Goal: Information Seeking & Learning: Learn about a topic

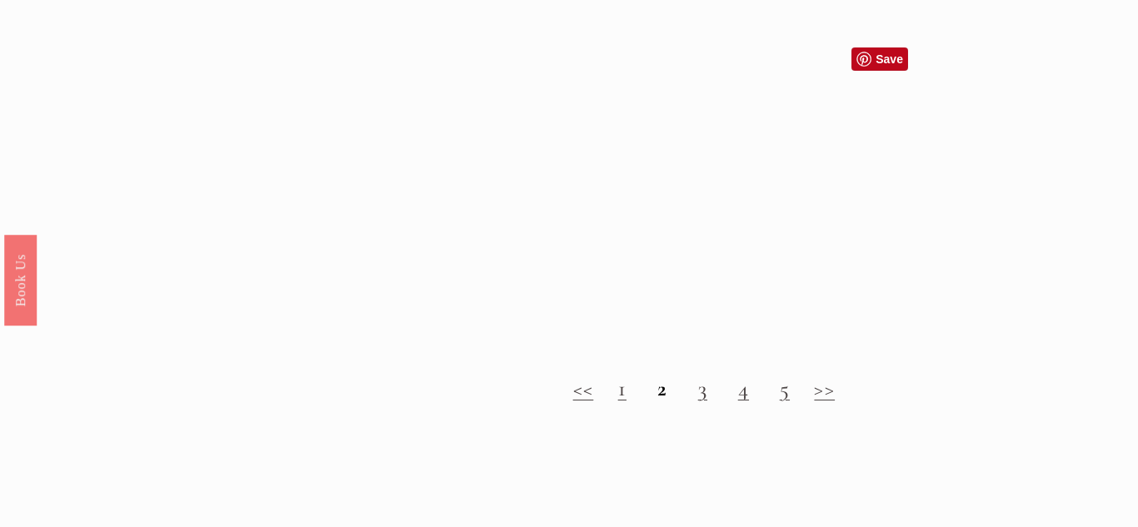
scroll to position [1518, 0]
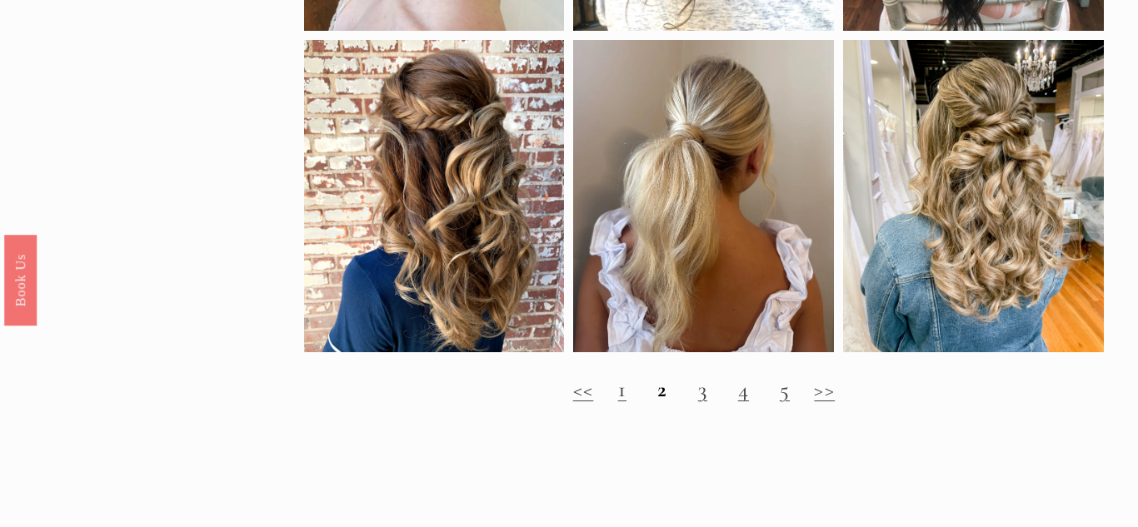
click at [657, 396] on strong "2" at bounding box center [662, 389] width 10 height 27
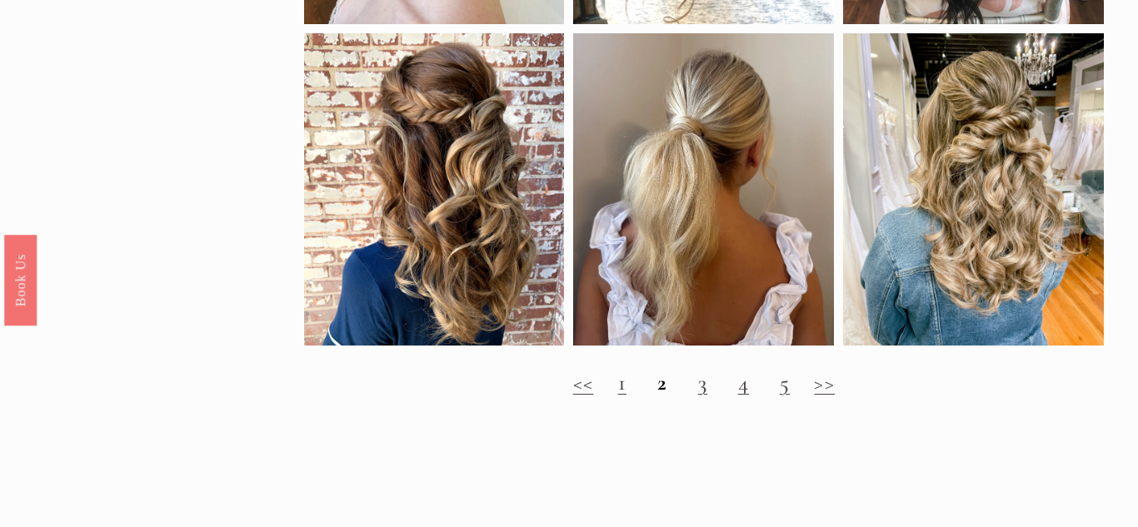
click at [658, 387] on strong "2" at bounding box center [662, 382] width 10 height 27
click at [690, 390] on h2 "<< 1 2 3 4 5 >>" at bounding box center [704, 383] width 800 height 26
click at [691, 391] on h2 "<< 1 2 3 4 5 >>" at bounding box center [704, 383] width 800 height 26
click at [693, 391] on h2 "<< 1 2 3 4 5 >>" at bounding box center [704, 383] width 800 height 26
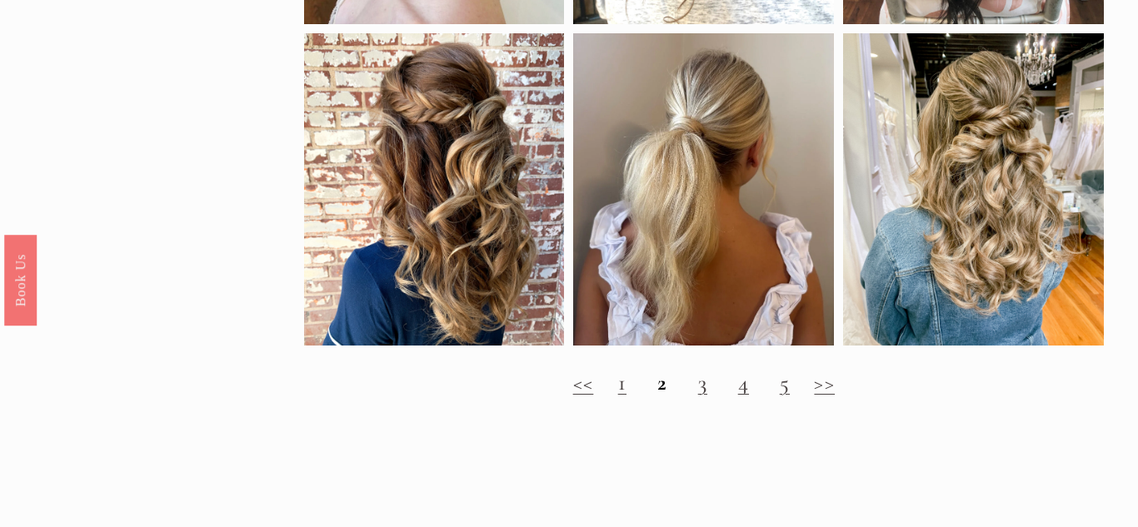
click at [693, 391] on h2 "<< 1 2 3 4 5 >>" at bounding box center [704, 383] width 800 height 26
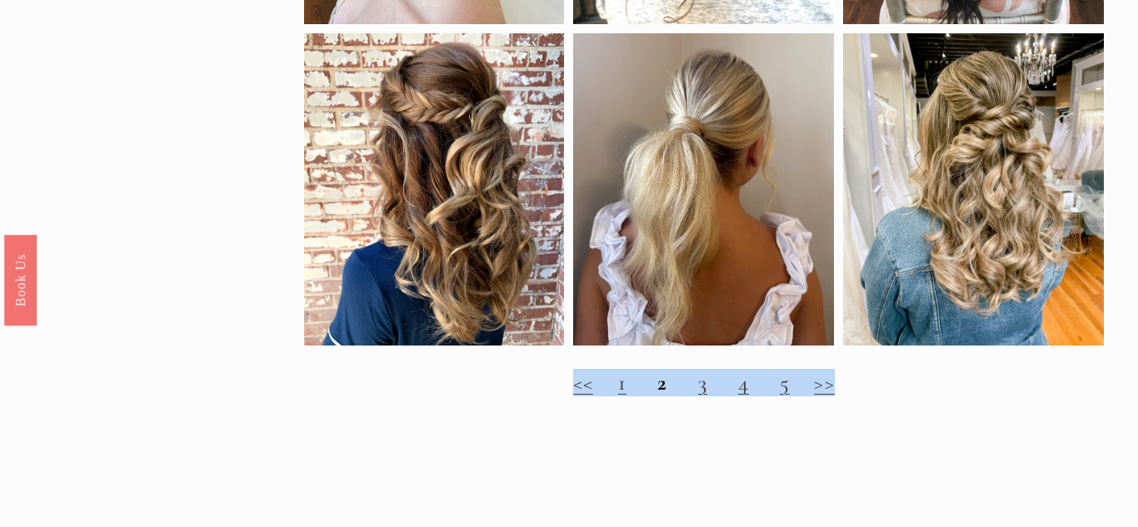
click at [786, 500] on h1 "Wedding Hairstyles for Thick Hair: Elegant Manageable Styles" at bounding box center [569, 466] width 1138 height 94
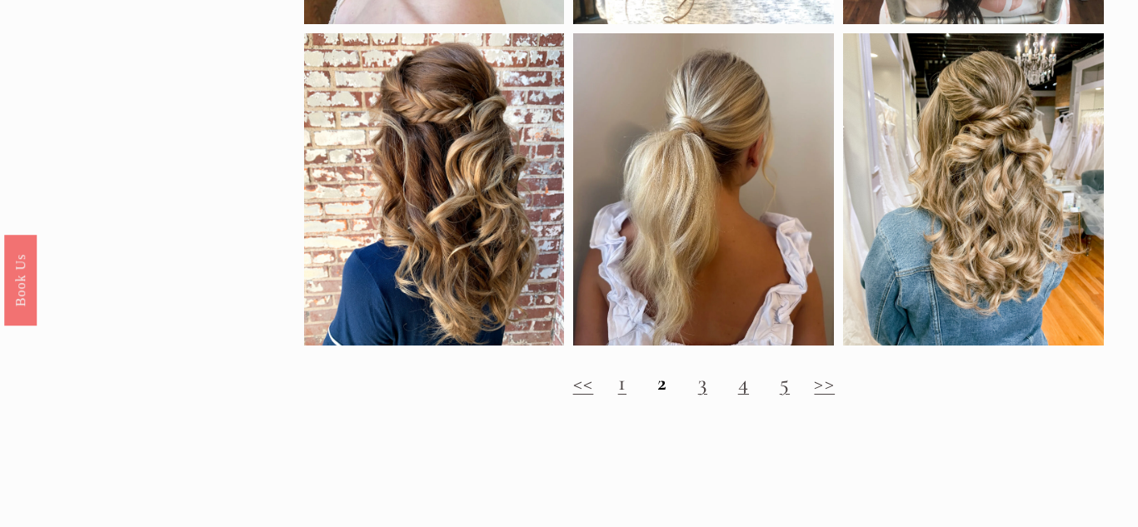
click at [822, 392] on link ">>" at bounding box center [824, 382] width 21 height 27
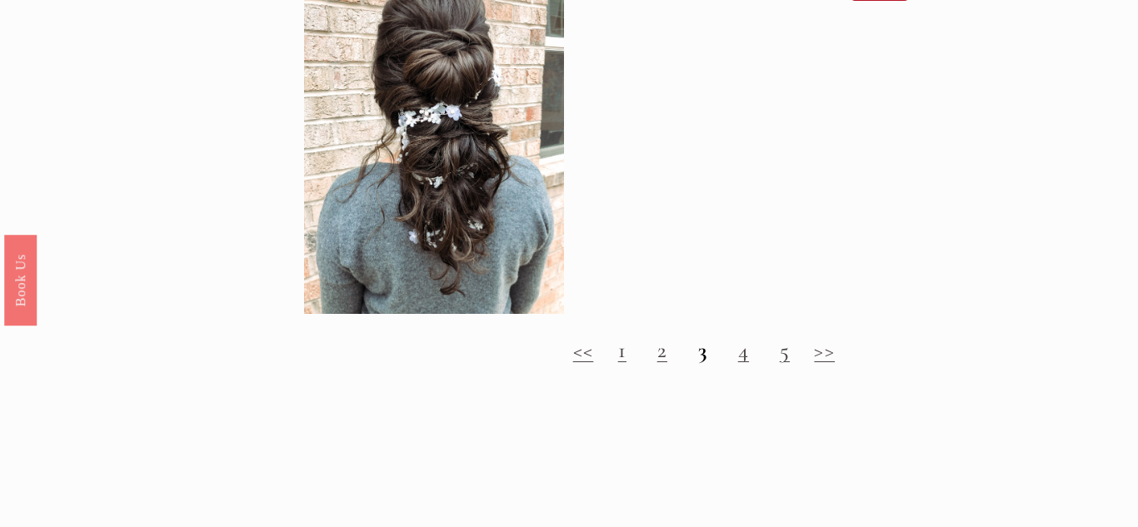
scroll to position [1495, 0]
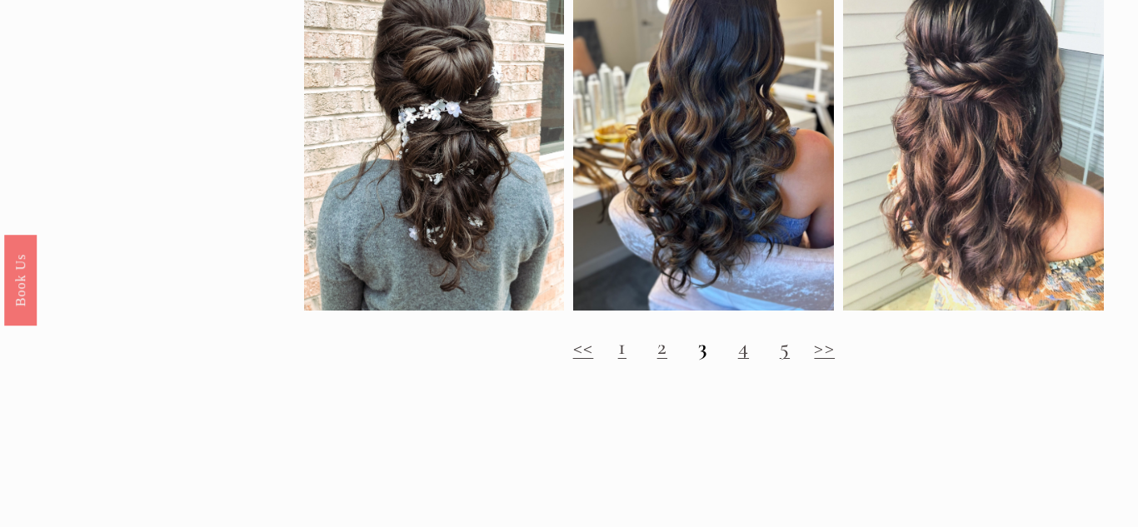
click at [815, 345] on h2 "<< 1 2 3 4 5 >>" at bounding box center [704, 347] width 800 height 26
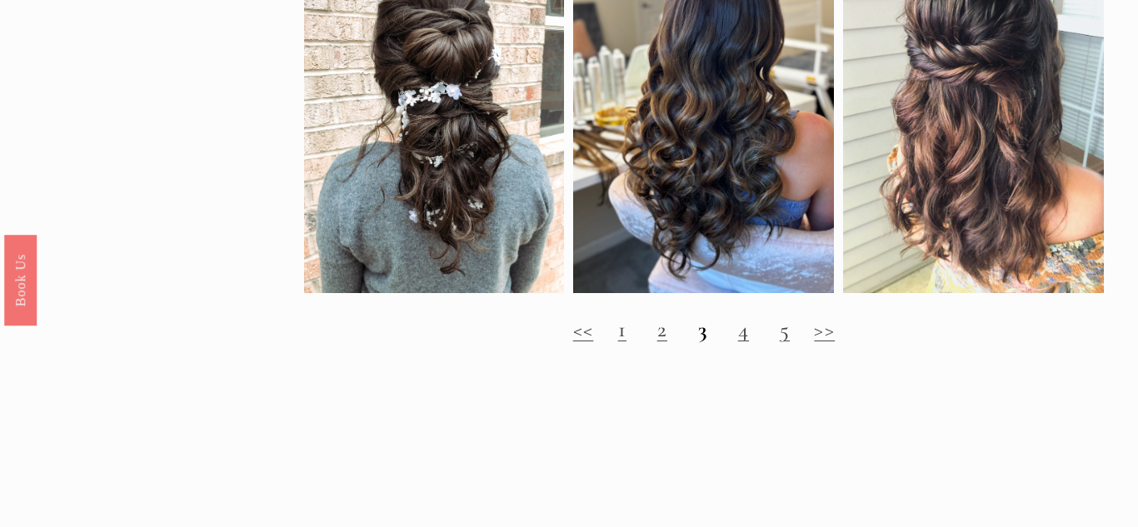
scroll to position [1507, 0]
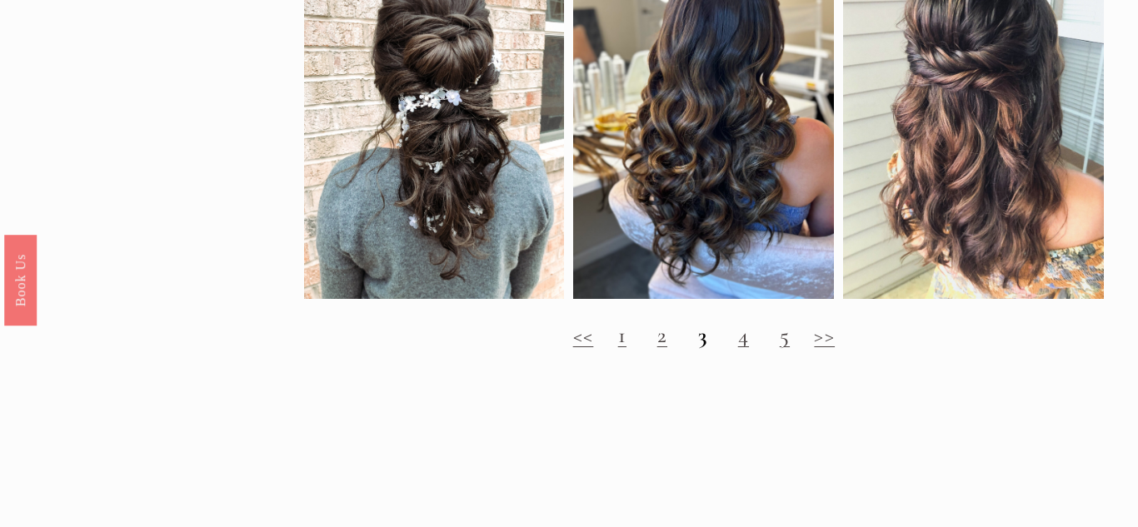
click at [734, 337] on h2 "<< 1 2 3 4 5 >>" at bounding box center [704, 335] width 800 height 26
click at [821, 339] on link ">>" at bounding box center [824, 335] width 21 height 27
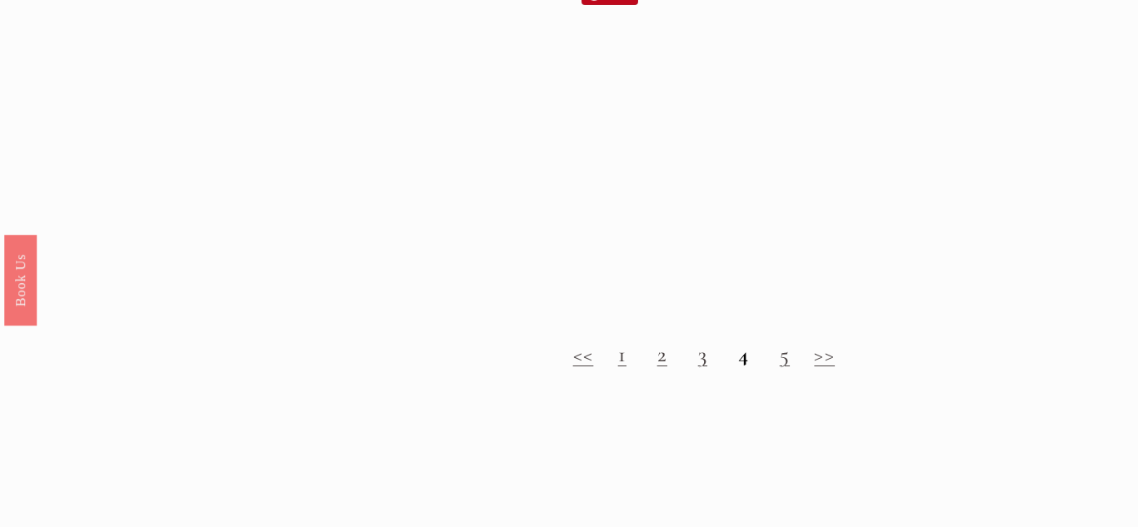
scroll to position [1522, 0]
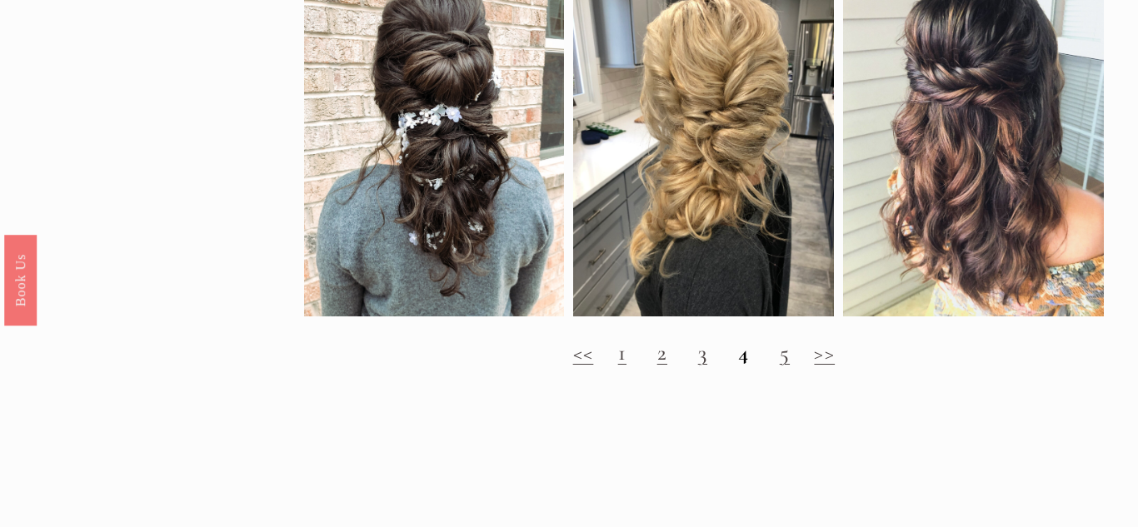
click at [821, 358] on link ">>" at bounding box center [824, 352] width 21 height 27
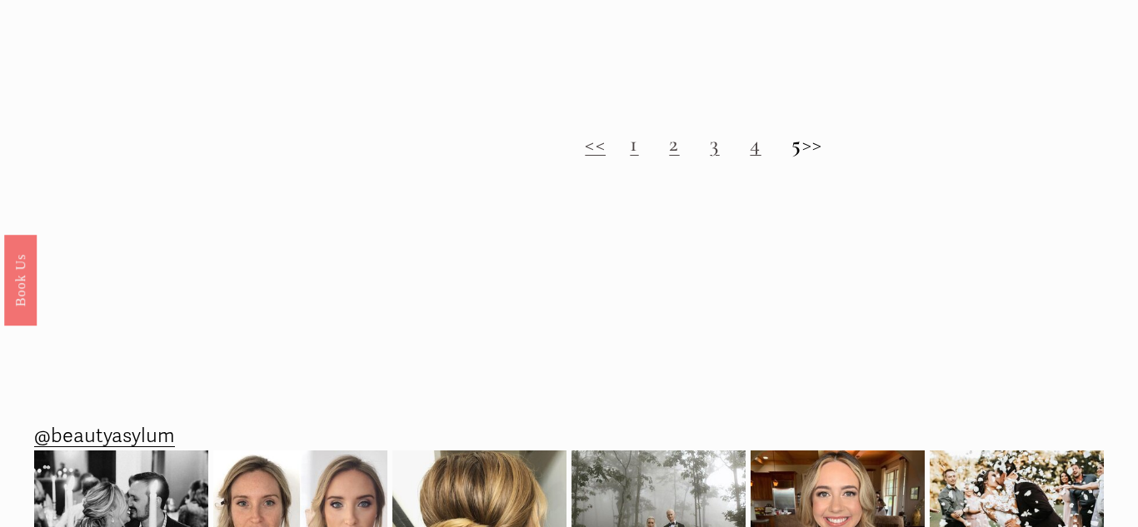
scroll to position [1749, 0]
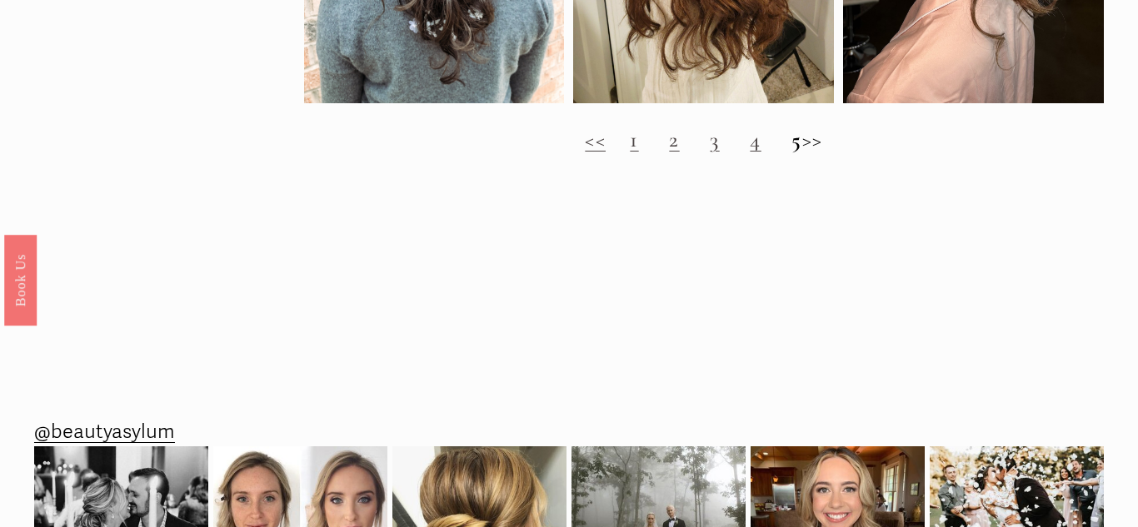
click at [833, 129] on h2 "<< 1 2 3 4 5 >>" at bounding box center [704, 140] width 800 height 26
click at [823, 151] on h2 "<< 1 2 3 4 5 >>" at bounding box center [704, 140] width 800 height 26
click at [827, 130] on h2 "<< 1 2 3 4 5 >>" at bounding box center [704, 140] width 800 height 26
click at [610, 142] on h2 "<< 1 2 3 4 5 >>" at bounding box center [704, 140] width 800 height 26
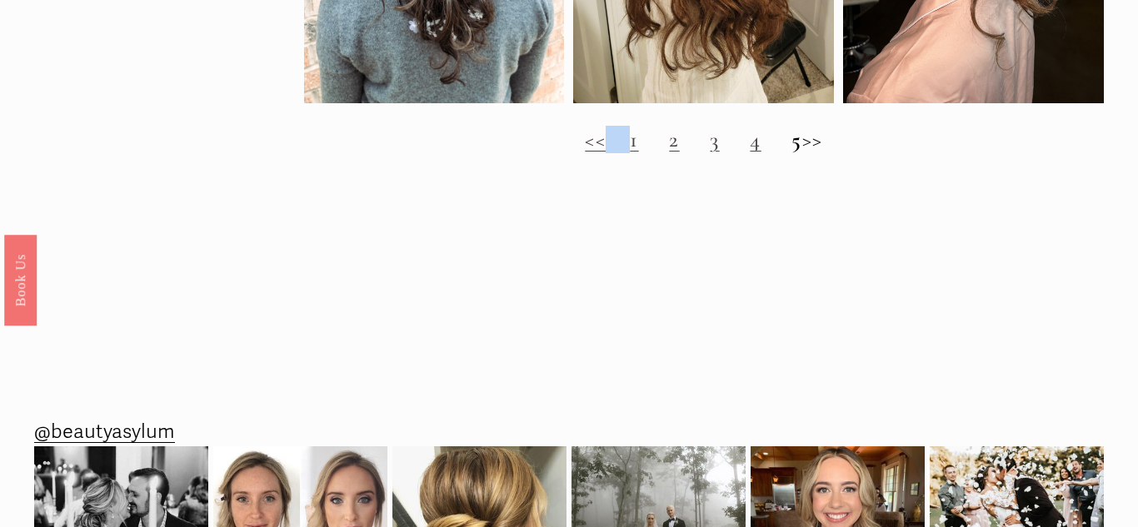
click at [630, 146] on link "1" at bounding box center [634, 139] width 8 height 27
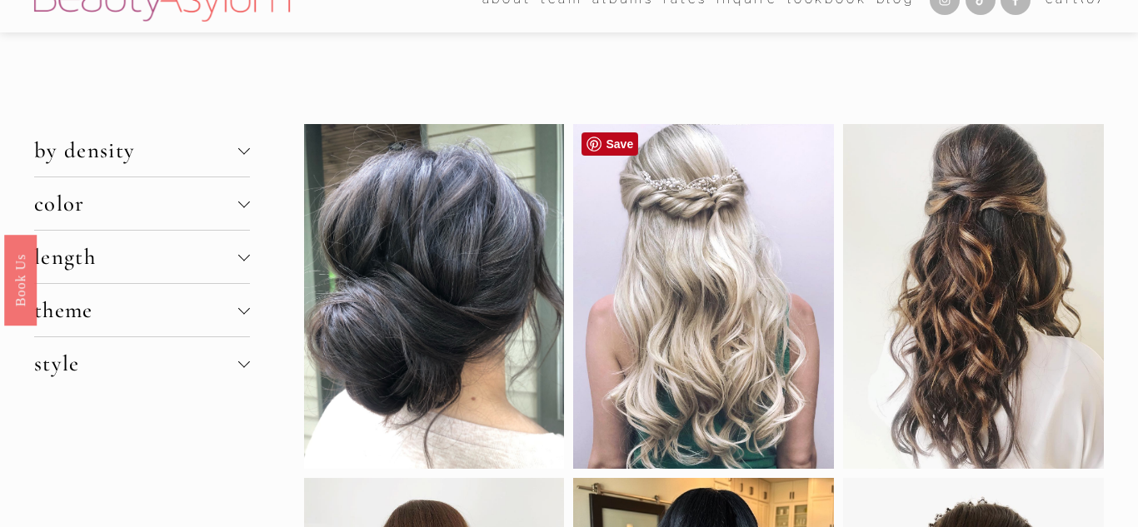
scroll to position [27, 0]
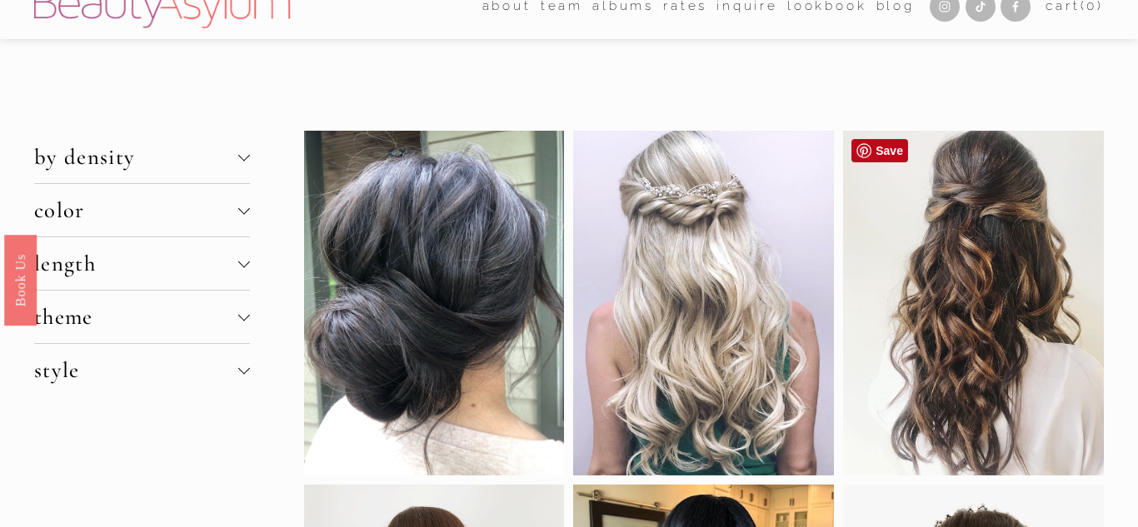
click at [1021, 207] on div at bounding box center [973, 303] width 261 height 345
click at [901, 184] on div at bounding box center [973, 303] width 261 height 345
click at [865, 153] on link "Save" at bounding box center [879, 150] width 57 height 23
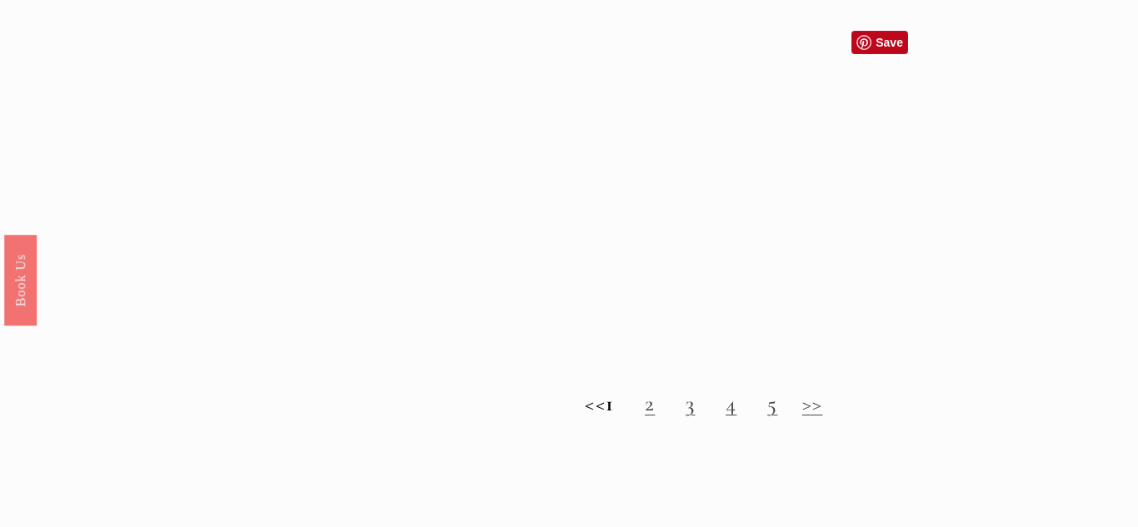
scroll to position [1524, 0]
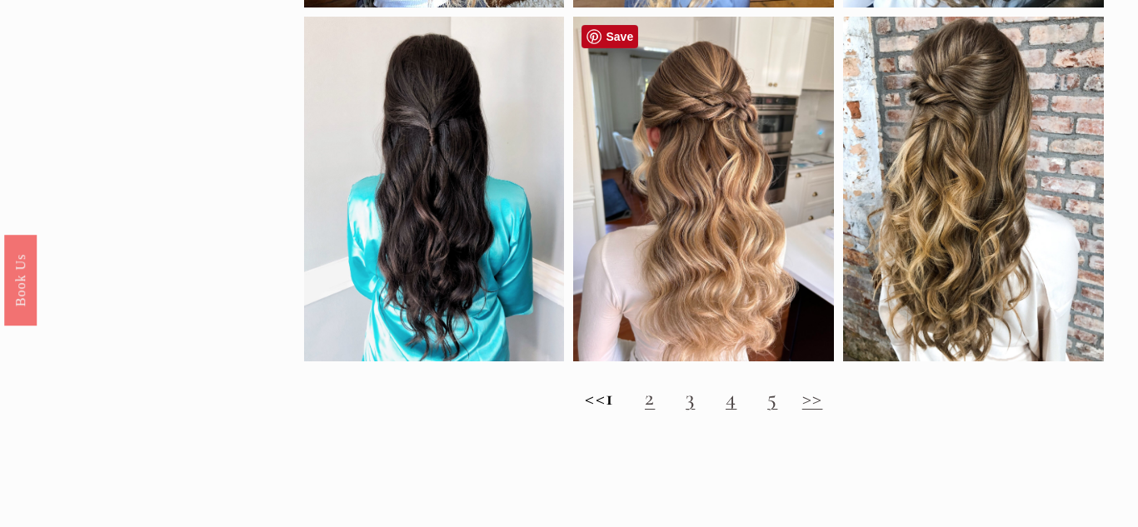
click at [756, 184] on div at bounding box center [703, 189] width 261 height 345
click at [661, 115] on div at bounding box center [703, 189] width 261 height 345
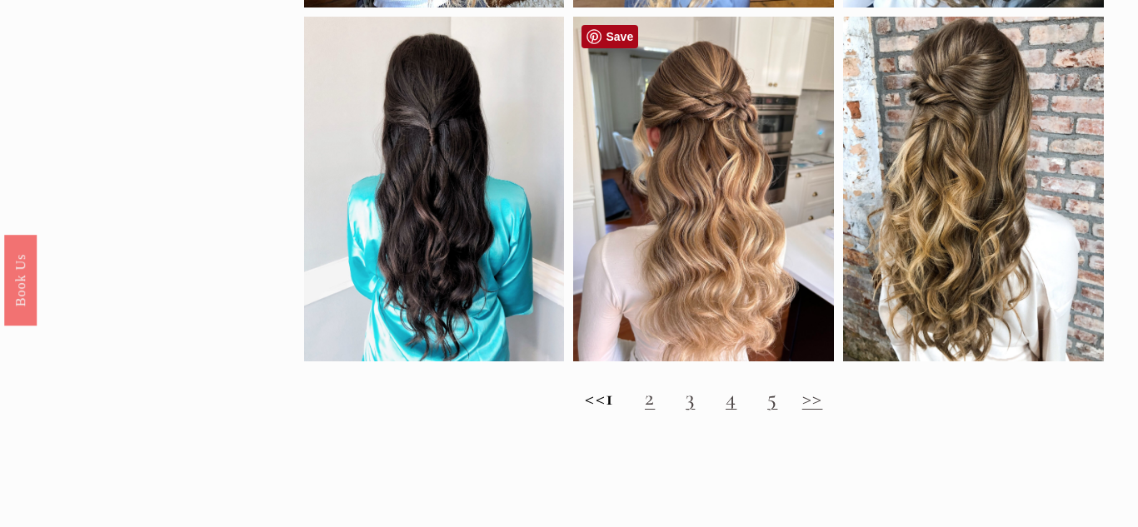
click at [617, 43] on link "Save" at bounding box center [609, 36] width 57 height 23
click at [1086, 437] on span "Wedding Hairstyles for Thick Hair | Flattering Bridal Looks" at bounding box center [564, 458] width 1128 height 52
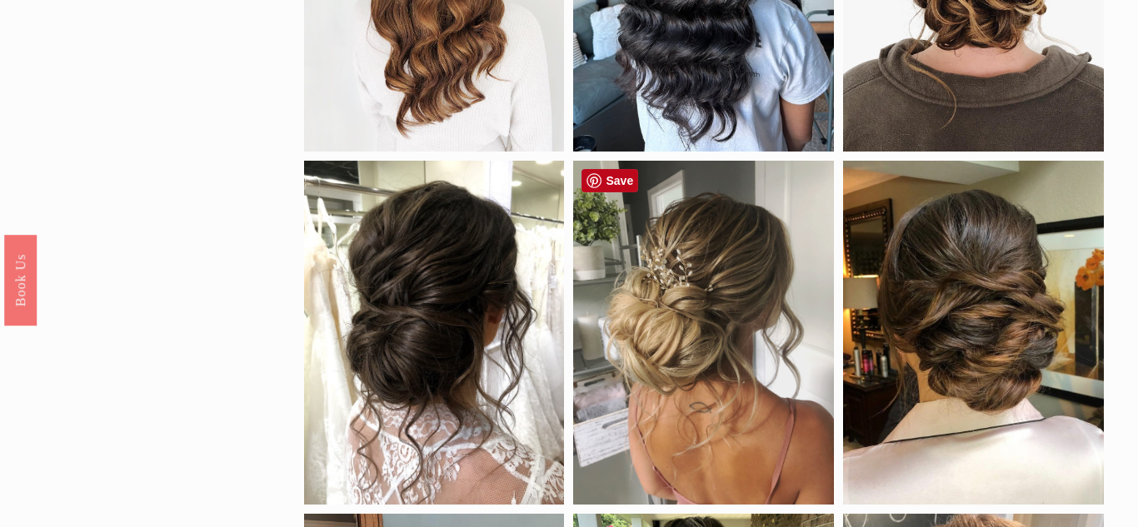
scroll to position [0, 0]
